Goal: Transaction & Acquisition: Book appointment/travel/reservation

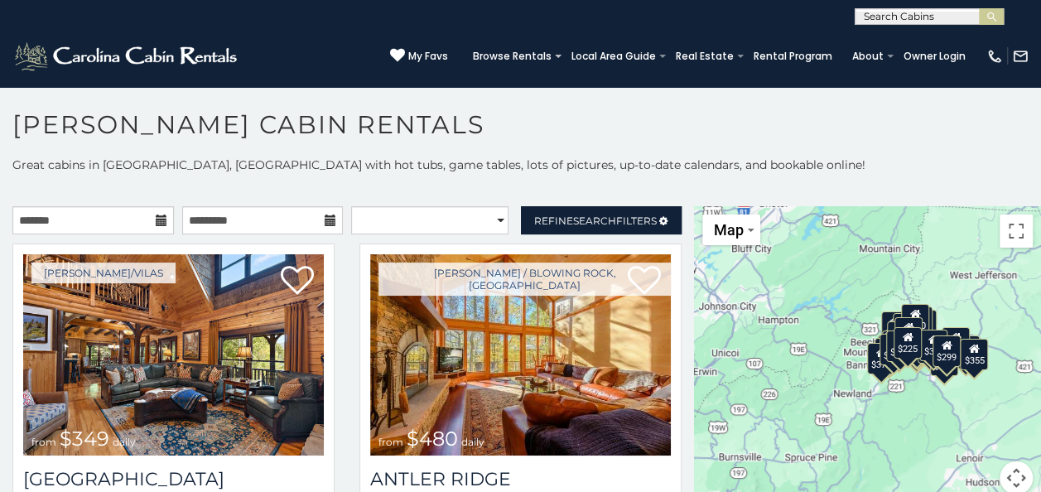
scroll to position [8, 0]
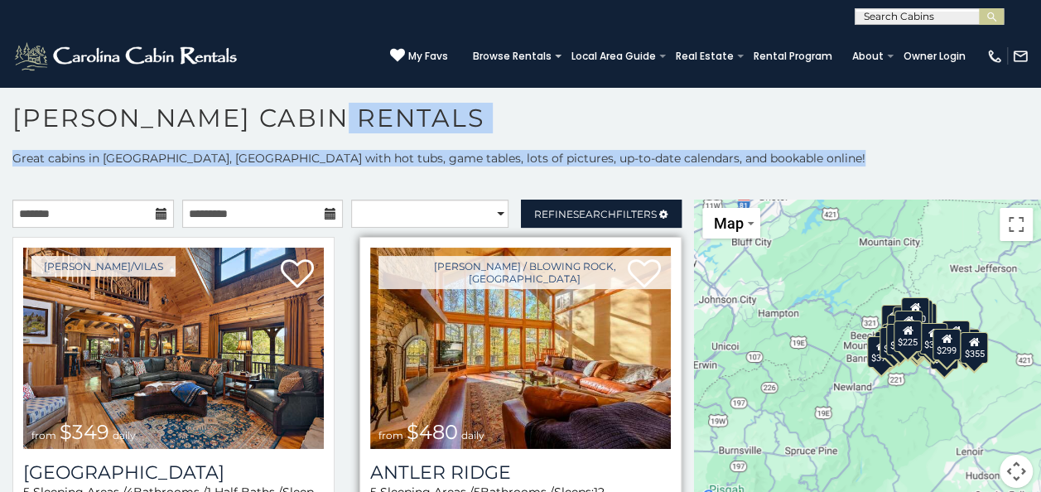
drag, startPoint x: 0, startPoint y: 0, endPoint x: 391, endPoint y: 306, distance: 496.8
click at [391, 306] on div "**********" at bounding box center [520, 298] width 1041 height 390
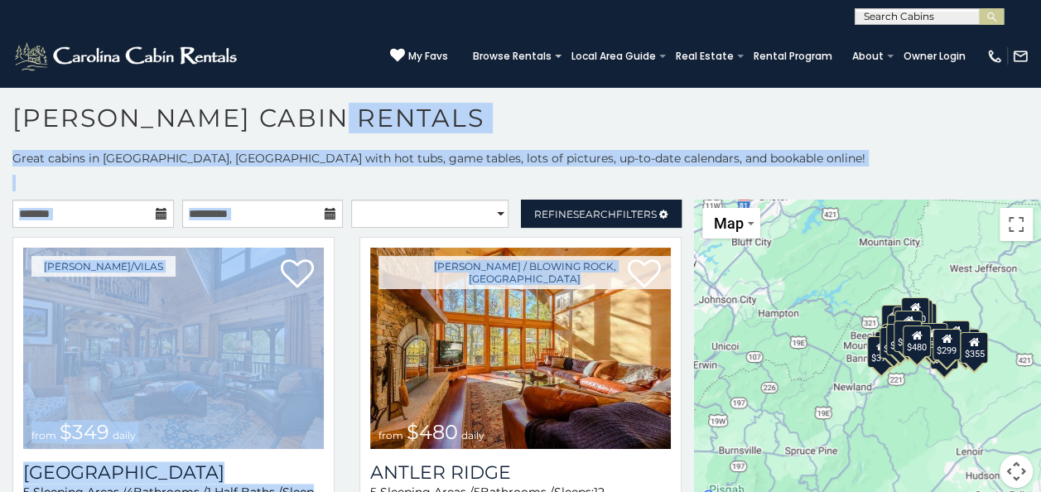
click at [721, 115] on h1 "[PERSON_NAME] Cabin Rentals" at bounding box center [520, 126] width 1041 height 47
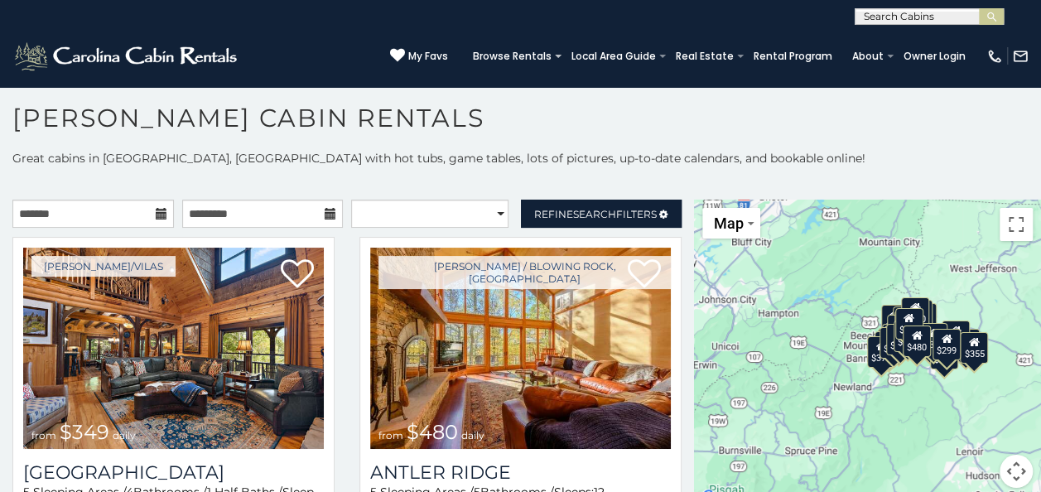
click at [157, 214] on icon at bounding box center [162, 214] width 12 height 12
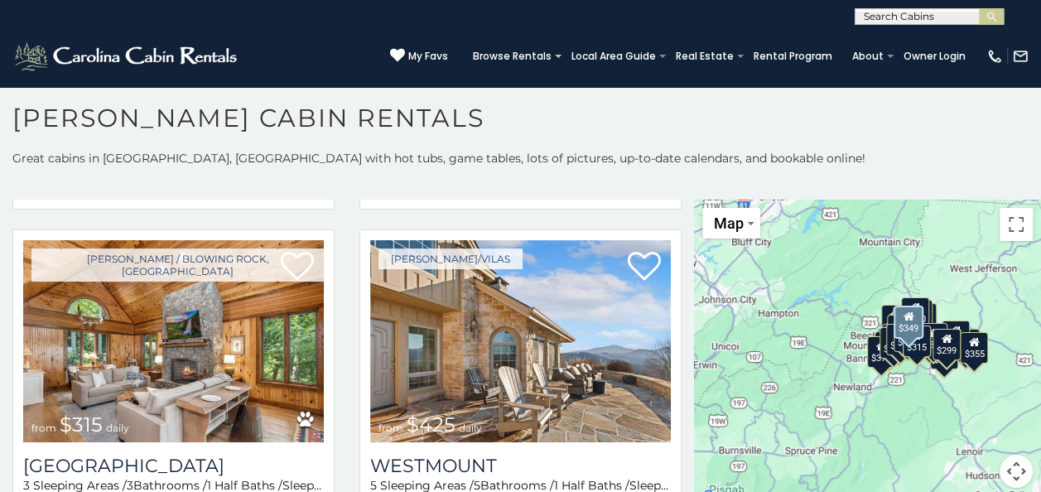
scroll to position [364, 0]
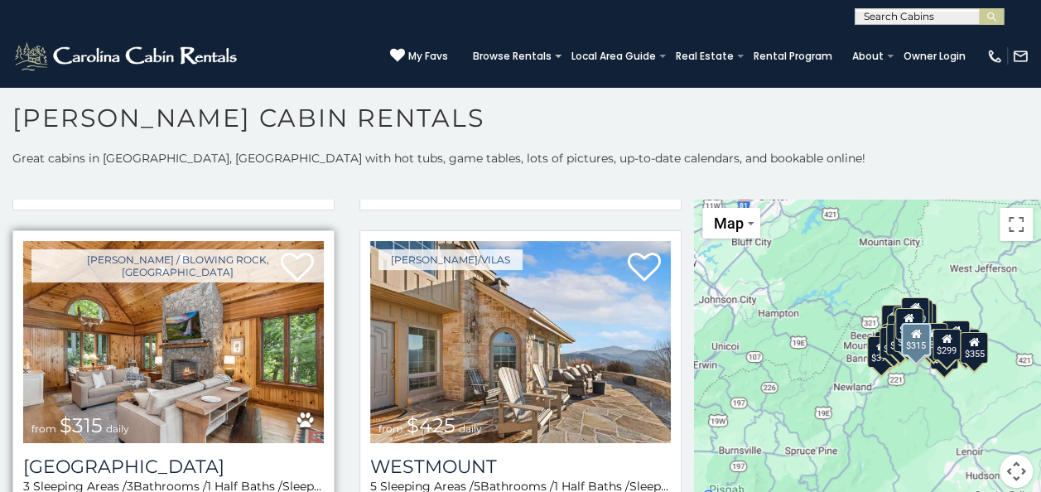
click at [171, 333] on img at bounding box center [173, 341] width 301 height 201
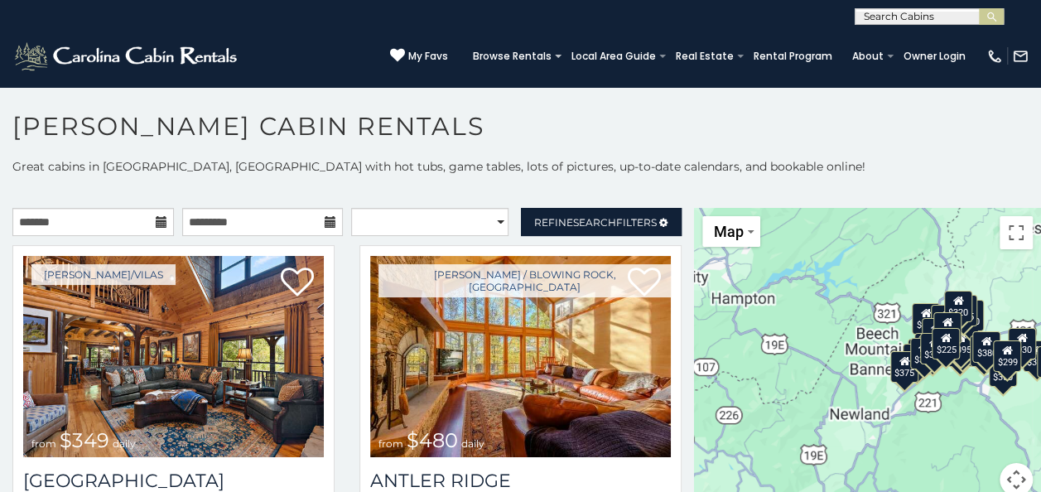
scroll to position [8, 0]
